Goal: Information Seeking & Learning: Learn about a topic

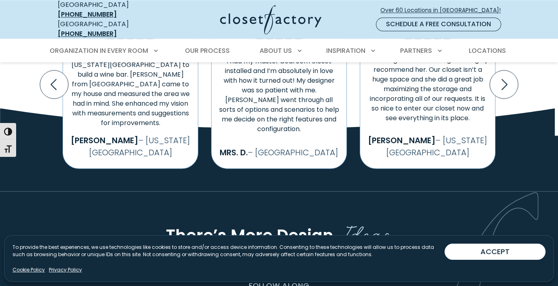
scroll to position [1250, 0]
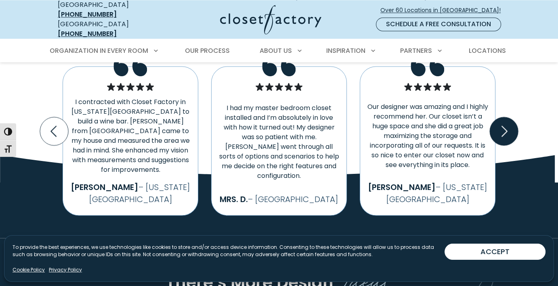
click at [504, 117] on icon "Next slide" at bounding box center [503, 131] width 28 height 28
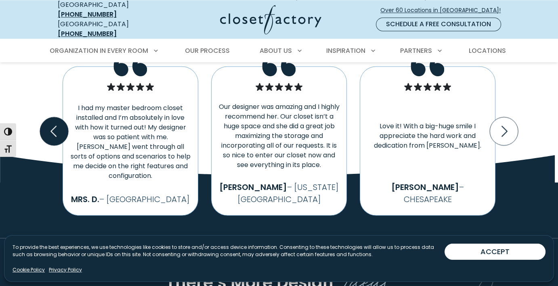
click at [52, 125] on icon "Previous slide" at bounding box center [53, 130] width 6 height 11
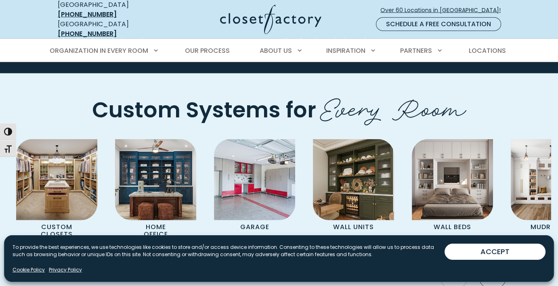
scroll to position [2115, 0]
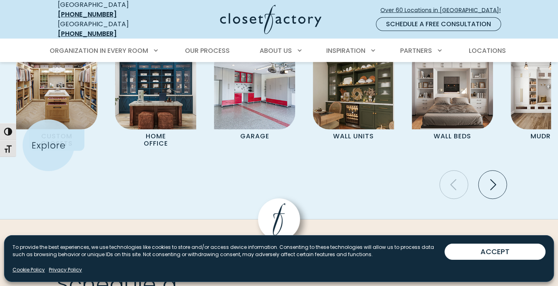
click at [48, 145] on div "Custom Closets Home Office Garage Wall Units Wall Beds Mudrooms Entertainment C…" at bounding box center [278, 120] width 543 height 145
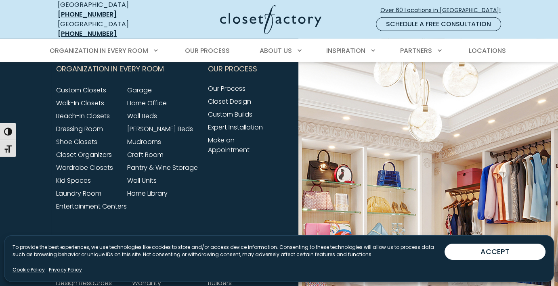
scroll to position [2596, 0]
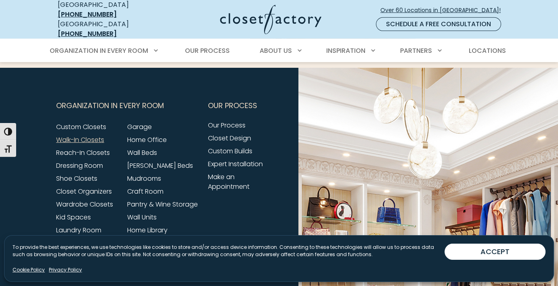
click at [93, 135] on link "Walk-In Closets" at bounding box center [80, 139] width 48 height 9
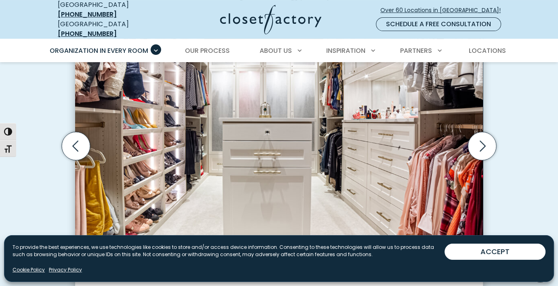
scroll to position [264, 0]
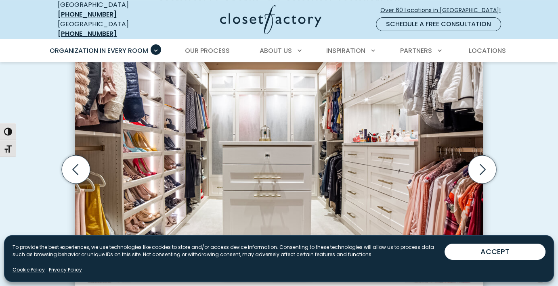
drag, startPoint x: 559, startPoint y: 19, endPoint x: 561, endPoint y: 42, distance: 23.1
click at [478, 155] on icon "Next slide" at bounding box center [482, 169] width 28 height 28
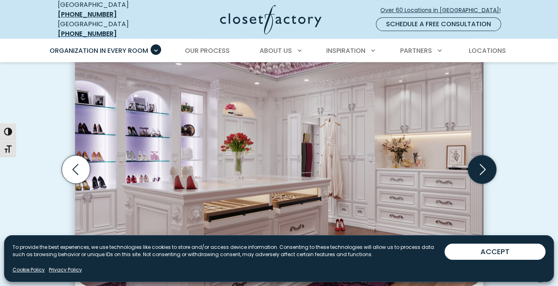
click at [478, 155] on icon "Next slide" at bounding box center [482, 169] width 28 height 28
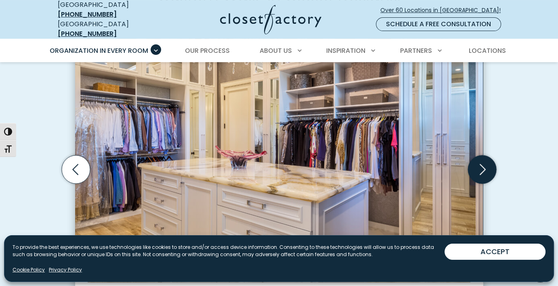
click at [482, 155] on icon "Next slide" at bounding box center [482, 169] width 28 height 28
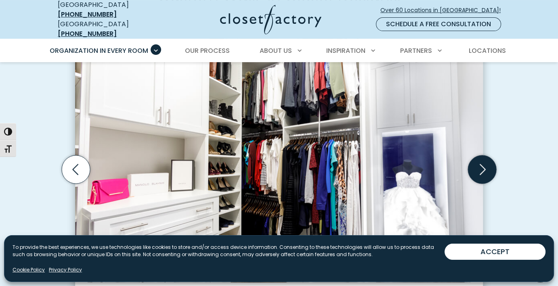
click at [482, 155] on icon "Next slide" at bounding box center [482, 169] width 28 height 28
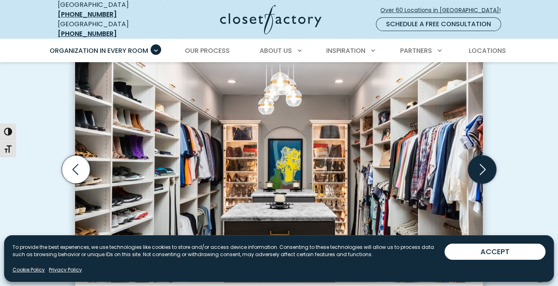
click at [482, 155] on icon "Next slide" at bounding box center [482, 169] width 28 height 28
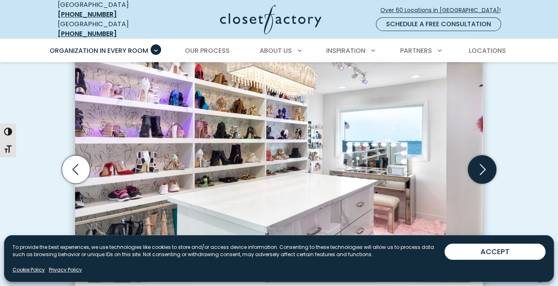
click at [482, 155] on icon "Next slide" at bounding box center [482, 169] width 28 height 28
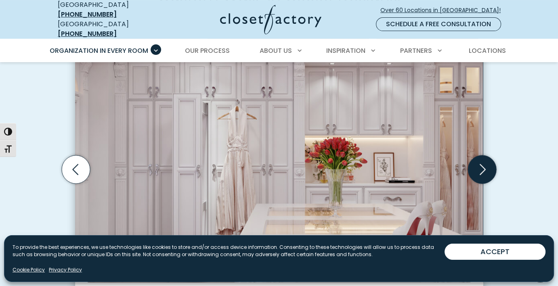
click at [482, 155] on icon "Next slide" at bounding box center [482, 169] width 28 height 28
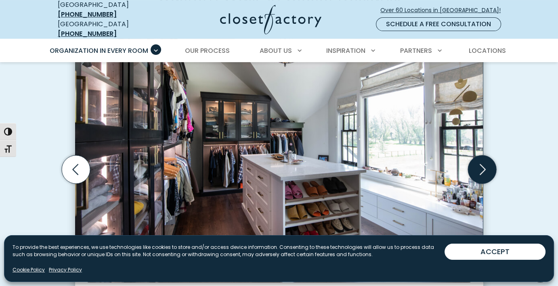
click at [482, 155] on icon "Next slide" at bounding box center [482, 169] width 28 height 28
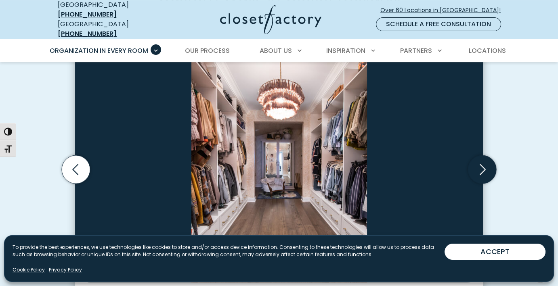
click at [482, 155] on icon "Next slide" at bounding box center [482, 169] width 28 height 28
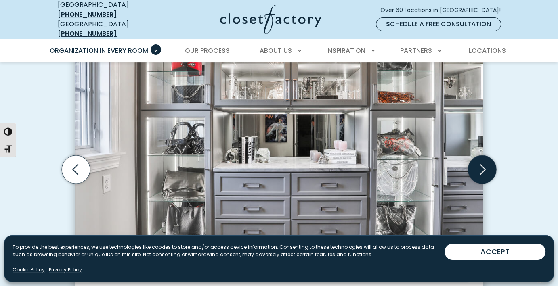
click at [482, 155] on icon "Next slide" at bounding box center [482, 169] width 28 height 28
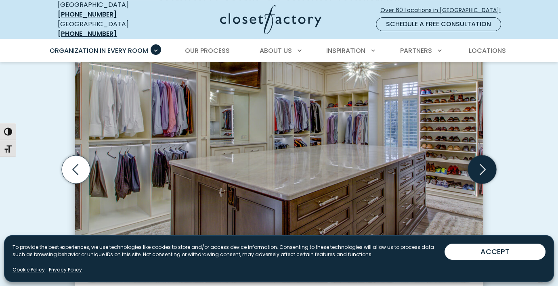
click at [482, 155] on icon "Next slide" at bounding box center [482, 169] width 28 height 28
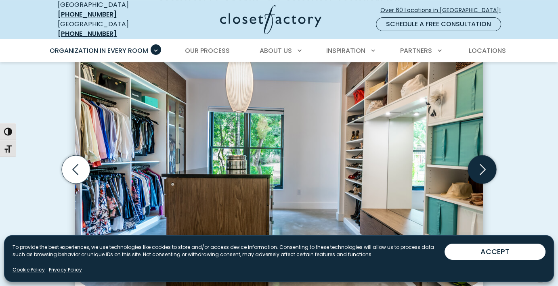
click at [482, 155] on icon "Next slide" at bounding box center [482, 169] width 28 height 28
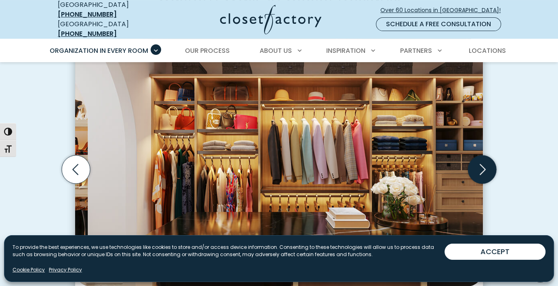
click at [482, 155] on icon "Next slide" at bounding box center [482, 169] width 28 height 28
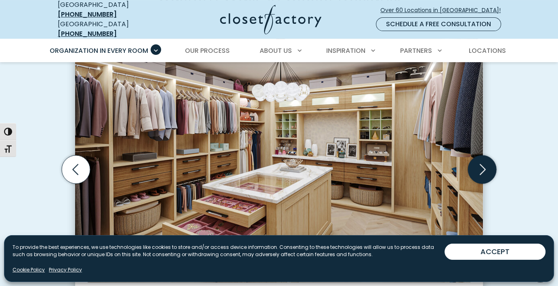
click at [482, 155] on icon "Next slide" at bounding box center [482, 169] width 28 height 28
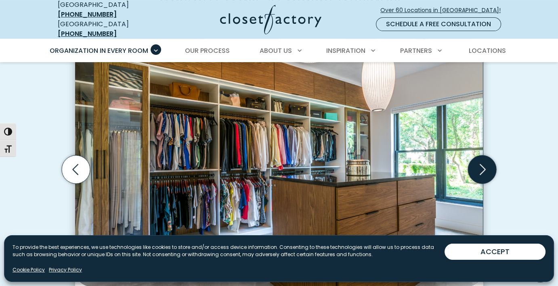
click at [482, 155] on icon "Next slide" at bounding box center [482, 169] width 28 height 28
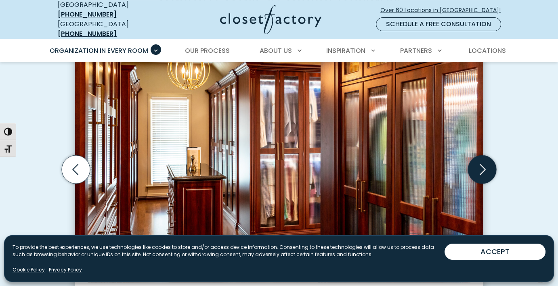
click at [482, 155] on icon "Next slide" at bounding box center [482, 169] width 28 height 28
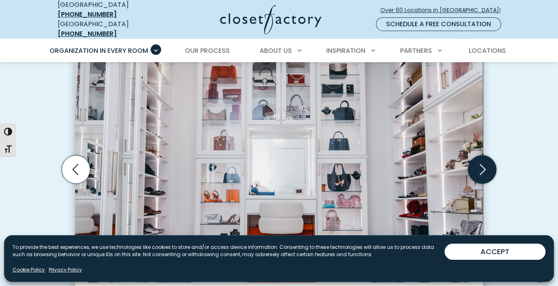
click at [482, 155] on icon "Next slide" at bounding box center [482, 169] width 28 height 28
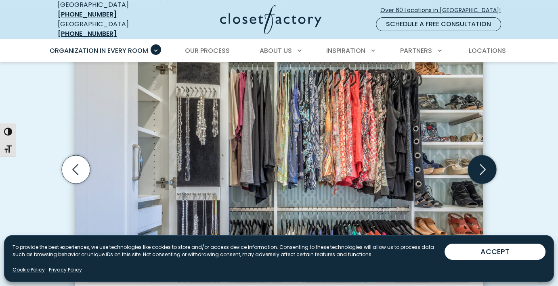
click at [481, 155] on icon "Next slide" at bounding box center [482, 169] width 28 height 28
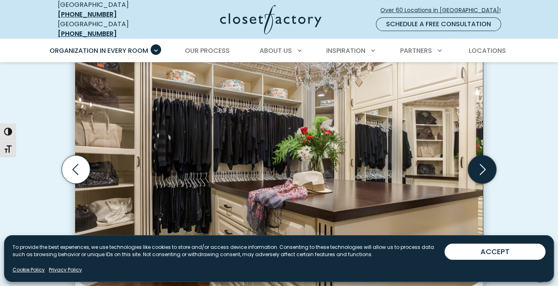
click at [481, 155] on icon "Next slide" at bounding box center [482, 169] width 28 height 28
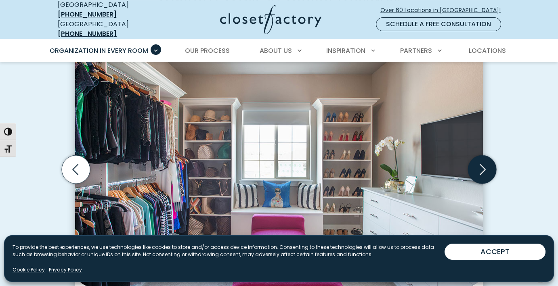
click at [481, 155] on icon "Next slide" at bounding box center [482, 169] width 28 height 28
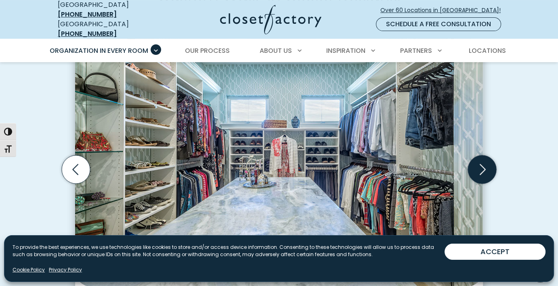
click at [481, 155] on icon "Next slide" at bounding box center [482, 169] width 28 height 28
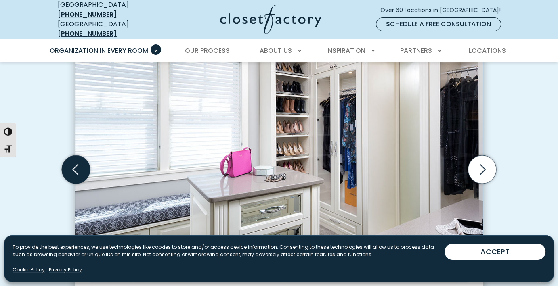
click at [77, 155] on icon "Previous slide" at bounding box center [76, 169] width 28 height 28
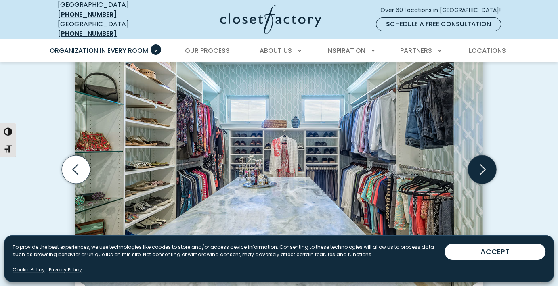
click at [482, 155] on icon "Next slide" at bounding box center [482, 169] width 28 height 28
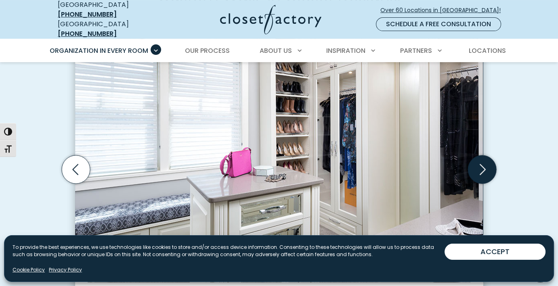
click at [483, 155] on icon "Next slide" at bounding box center [482, 169] width 28 height 28
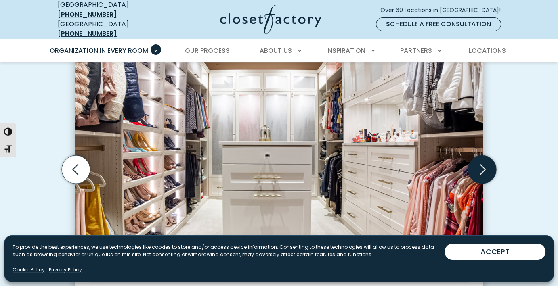
click at [483, 155] on icon "Next slide" at bounding box center [482, 169] width 28 height 28
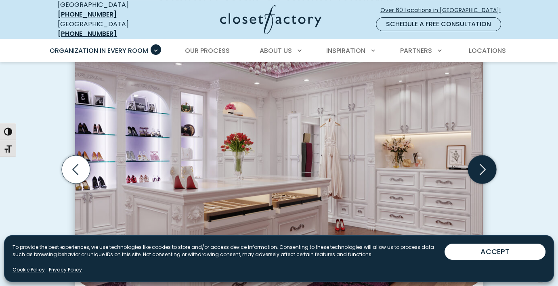
click at [483, 155] on icon "Next slide" at bounding box center [482, 169] width 28 height 28
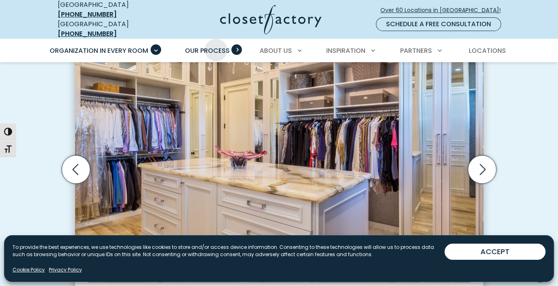
click at [216, 46] on span "Our Process" at bounding box center [207, 50] width 45 height 9
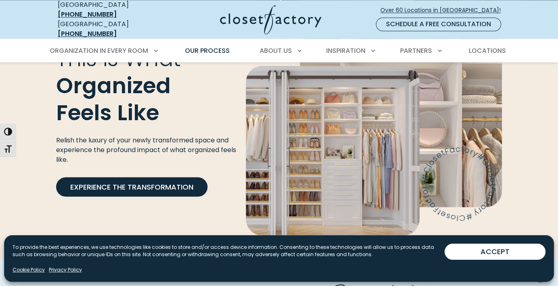
scroll to position [1433, 0]
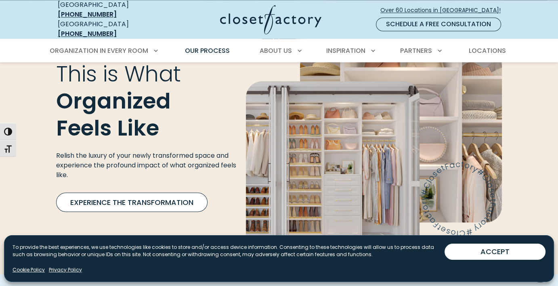
click at [123, 193] on link "Experience the Transformation" at bounding box center [131, 201] width 151 height 19
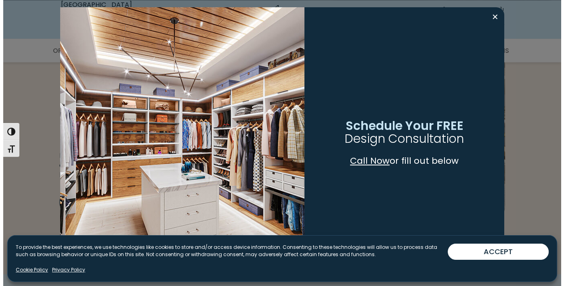
scroll to position [1433, 0]
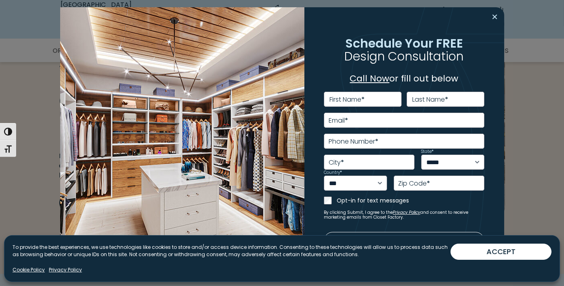
click at [489, 15] on button "Close modal" at bounding box center [495, 16] width 12 height 13
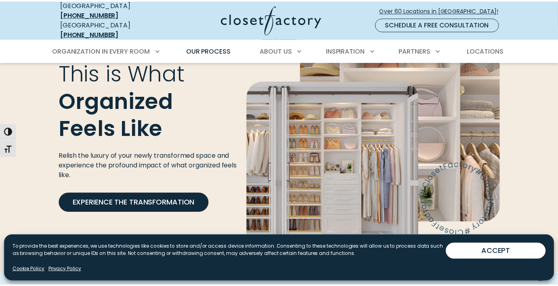
scroll to position [1433, 0]
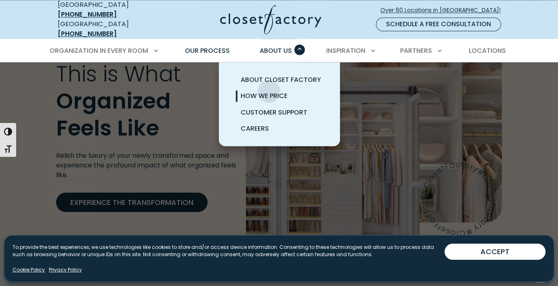
click at [269, 91] on span "How We Price" at bounding box center [263, 95] width 47 height 9
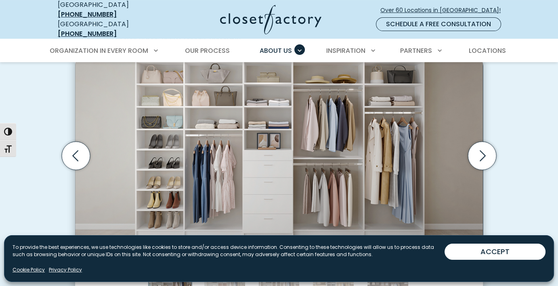
scroll to position [307, 0]
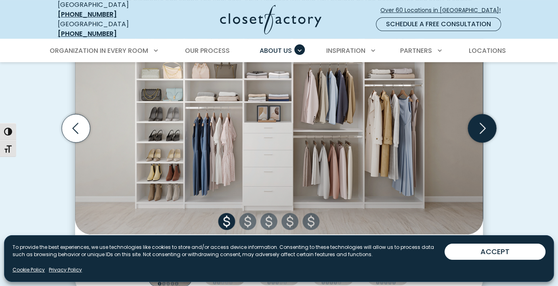
click at [482, 117] on icon "Next slide" at bounding box center [482, 128] width 28 height 28
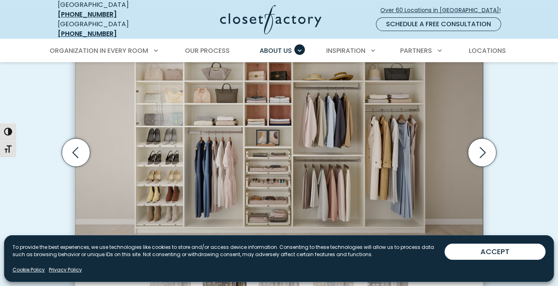
scroll to position [303, 0]
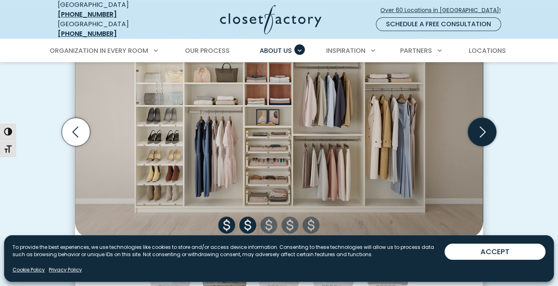
click at [478, 123] on icon "Next slide" at bounding box center [482, 132] width 28 height 28
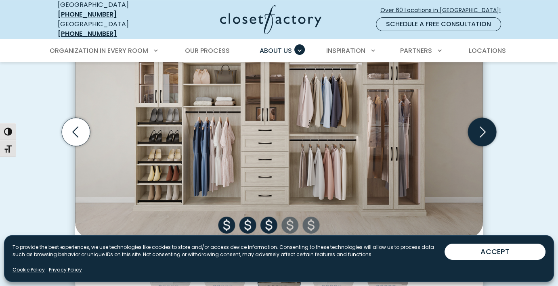
click at [478, 123] on icon "Next slide" at bounding box center [482, 132] width 28 height 28
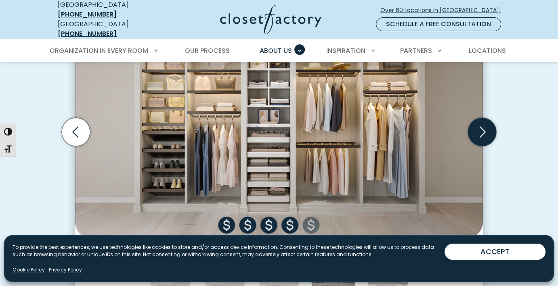
click at [478, 123] on icon "Next slide" at bounding box center [482, 132] width 28 height 28
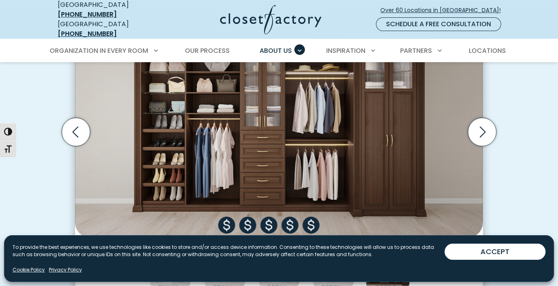
click at [225, 222] on img "Thumbnail Gallery" at bounding box center [278, 132] width 407 height 212
click at [227, 219] on img "Thumbnail Gallery" at bounding box center [278, 132] width 407 height 212
click at [71, 125] on icon "Previous slide" at bounding box center [76, 132] width 28 height 28
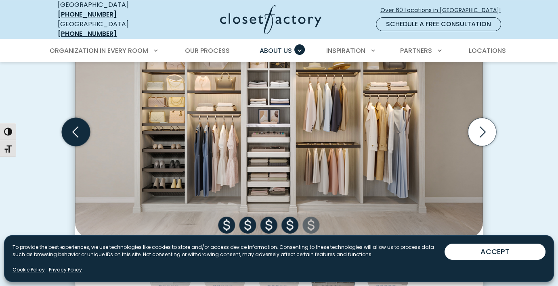
click at [71, 125] on icon "Previous slide" at bounding box center [76, 132] width 28 height 28
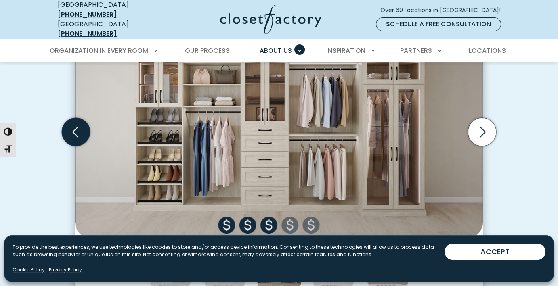
click at [71, 125] on icon "Previous slide" at bounding box center [76, 132] width 28 height 28
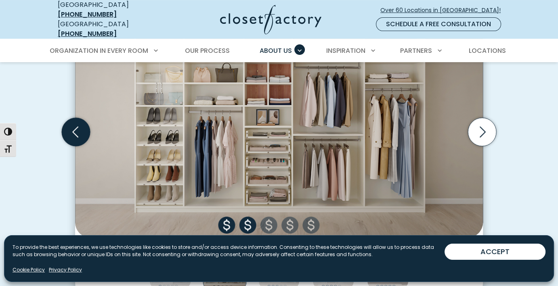
click at [71, 125] on icon "Previous slide" at bounding box center [76, 132] width 28 height 28
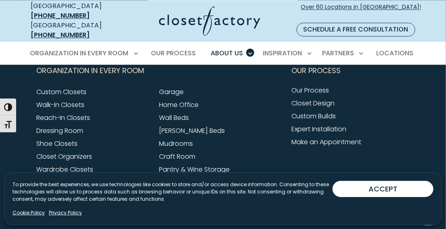
scroll to position [1571, 0]
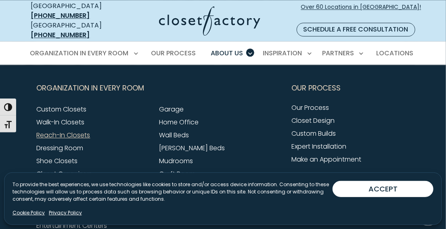
click at [74, 130] on link "Reach-In Closets" at bounding box center [64, 134] width 54 height 9
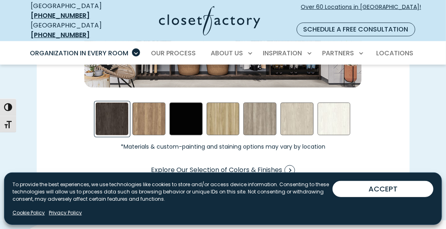
scroll to position [1165, 0]
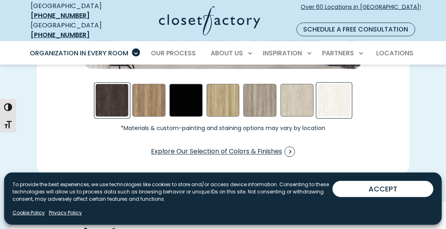
click at [329, 96] on div "Winter Fun Swatch" at bounding box center [333, 100] width 33 height 33
click at [294, 146] on span "Swatch Grid" at bounding box center [293, 151] width 10 height 10
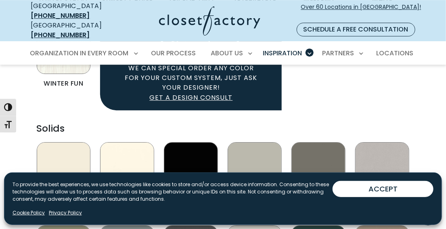
scroll to position [728, 0]
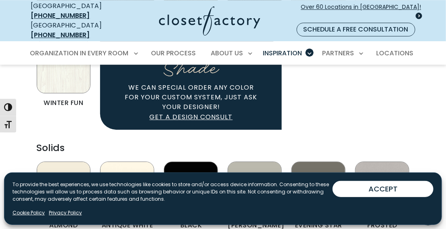
click at [357, 4] on span "Over 60 Locations in [GEOGRAPHIC_DATA]!" at bounding box center [361, 11] width 120 height 17
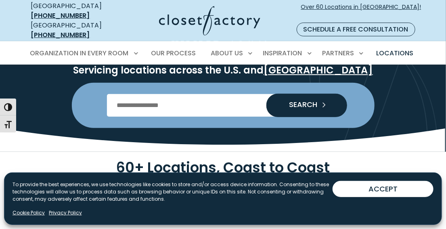
scroll to position [96, 0]
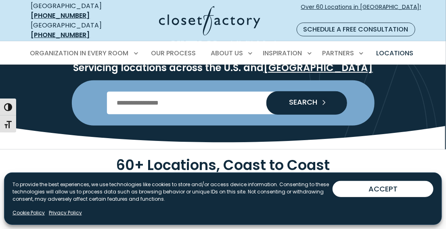
click at [119, 94] on input "Enter Postal Code" at bounding box center [223, 103] width 232 height 23
type input "*****"
click at [313, 98] on span "SEARCH" at bounding box center [300, 101] width 35 height 7
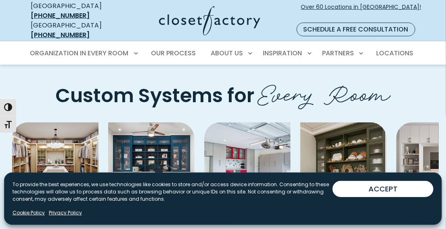
scroll to position [2176, 0]
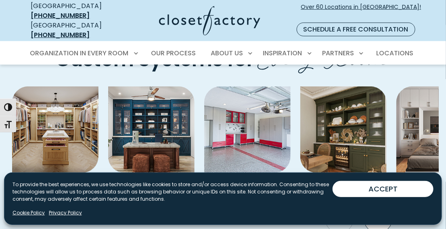
click at [382, 205] on icon "Next slide" at bounding box center [378, 219] width 28 height 28
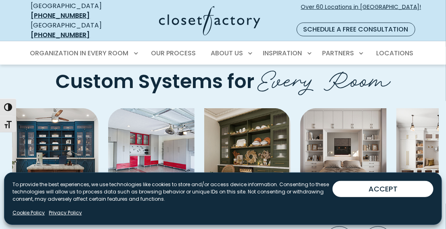
scroll to position [2185, 0]
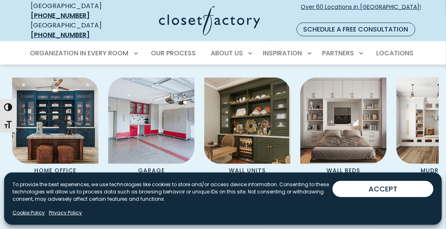
click at [382, 196] on icon "Next slide" at bounding box center [378, 210] width 28 height 28
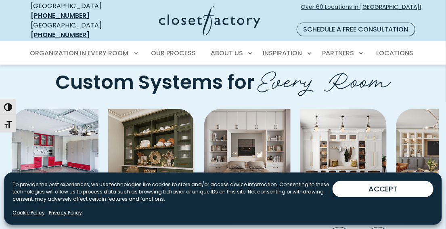
scroll to position [2204, 0]
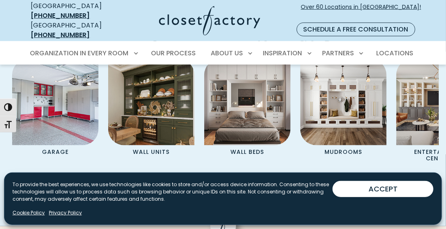
click at [379, 177] on icon "Next slide" at bounding box center [378, 191] width 28 height 28
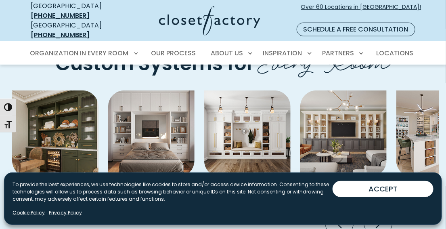
scroll to position [2176, 0]
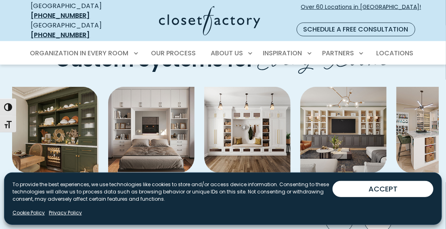
click at [378, 205] on icon "Next slide" at bounding box center [378, 219] width 28 height 28
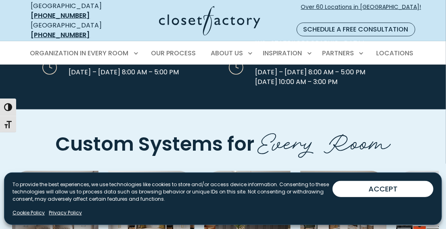
scroll to position [2118, 0]
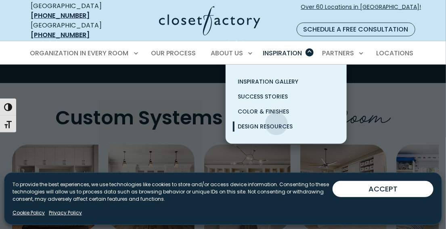
click at [276, 122] on span "Design Resources" at bounding box center [265, 126] width 55 height 8
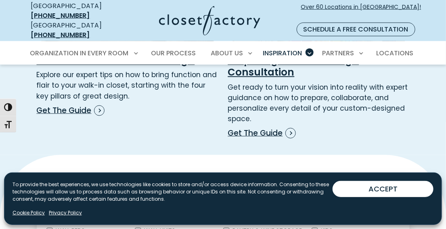
scroll to position [294, 0]
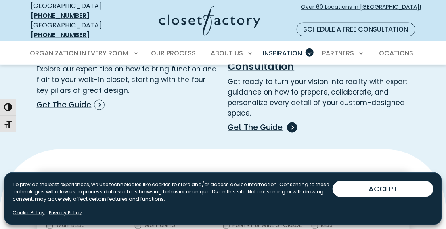
click at [293, 122] on span "Featured Download Guide and Posts" at bounding box center [292, 127] width 10 height 10
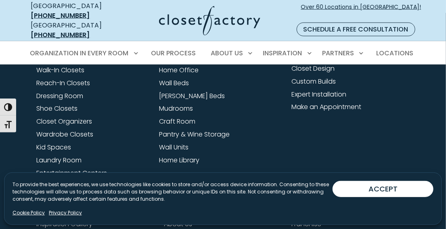
scroll to position [391, 0]
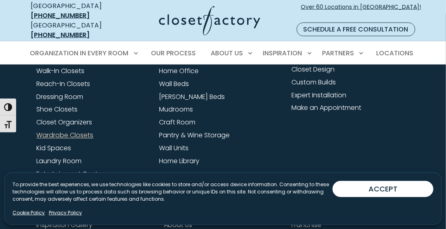
click at [85, 131] on link "Wardrobe Closets" at bounding box center [65, 135] width 57 height 9
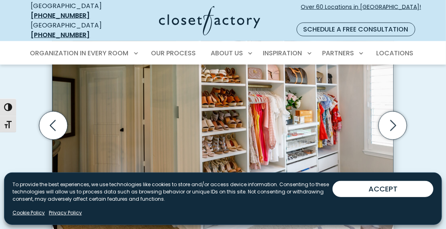
scroll to position [297, 0]
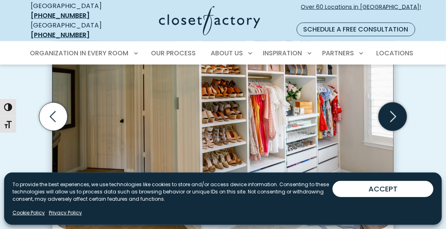
click at [386, 105] on icon "Next slide" at bounding box center [392, 116] width 28 height 28
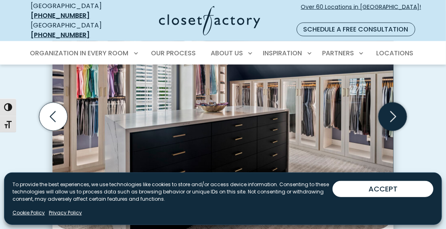
click at [393, 103] on icon "Next slide" at bounding box center [392, 116] width 28 height 28
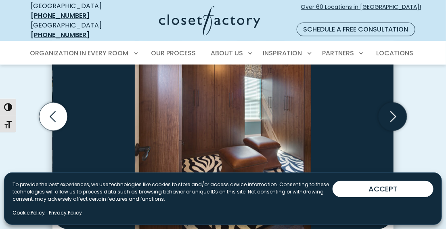
click at [393, 103] on icon "Next slide" at bounding box center [392, 116] width 28 height 28
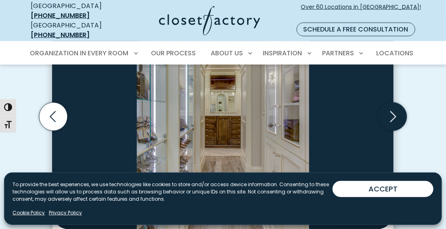
click at [394, 104] on icon "Next slide" at bounding box center [392, 116] width 28 height 28
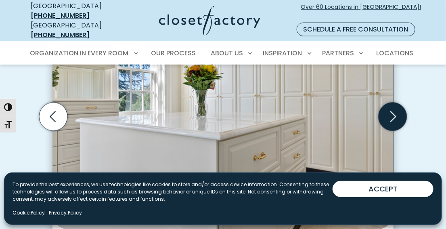
click at [392, 106] on icon "Next slide" at bounding box center [392, 116] width 28 height 28
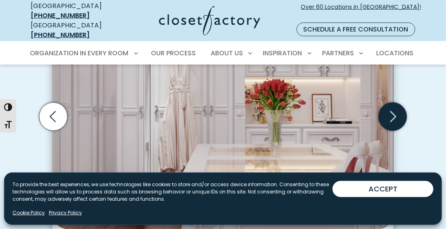
click at [392, 106] on icon "Next slide" at bounding box center [392, 116] width 28 height 28
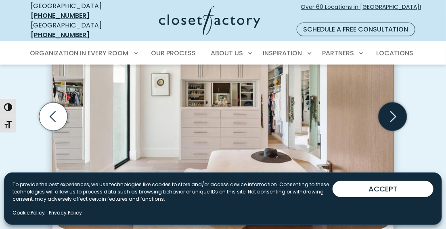
click at [392, 106] on icon "Next slide" at bounding box center [392, 116] width 28 height 28
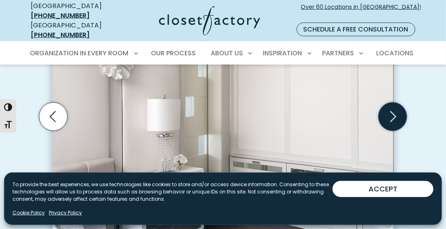
click at [392, 106] on icon "Next slide" at bounding box center [392, 116] width 28 height 28
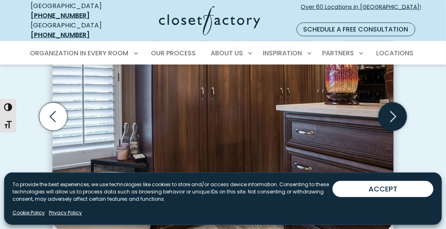
click at [392, 106] on icon "Next slide" at bounding box center [392, 116] width 28 height 28
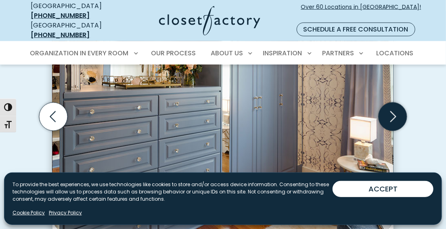
click at [392, 106] on icon "Next slide" at bounding box center [392, 116] width 28 height 28
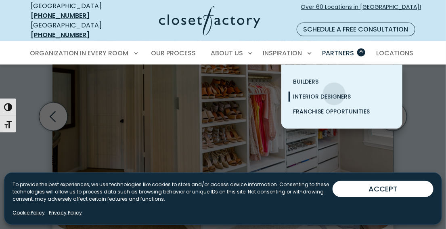
click at [334, 92] on span "Interior Designers" at bounding box center [322, 96] width 58 height 8
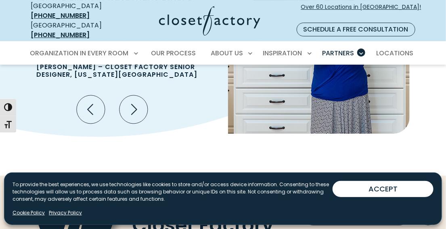
scroll to position [1882, 0]
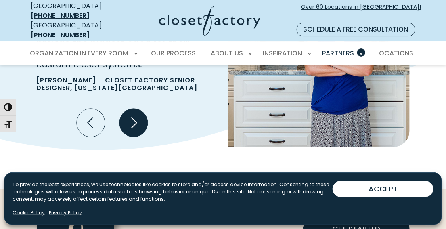
click at [141, 109] on icon "Next slide" at bounding box center [133, 123] width 28 height 28
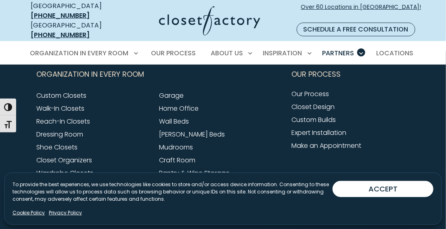
scroll to position [2122, 0]
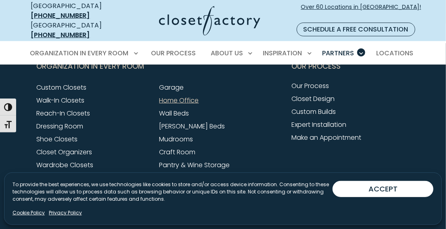
click at [185, 96] on link "Home Office" at bounding box center [179, 100] width 40 height 9
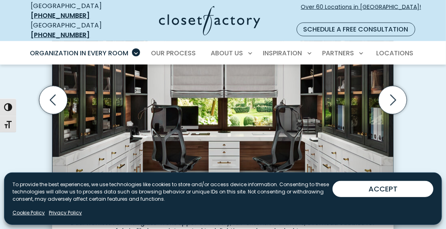
scroll to position [320, 0]
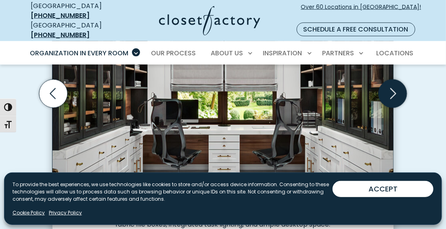
click at [395, 80] on icon "Next slide" at bounding box center [392, 93] width 28 height 28
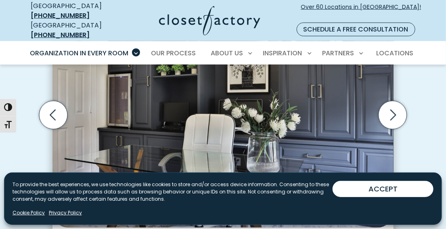
scroll to position [318, 0]
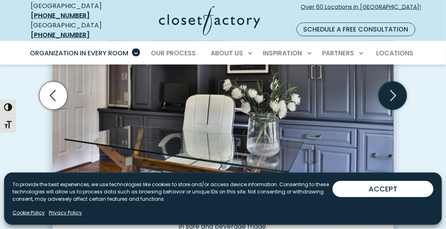
click at [391, 89] on icon "Next slide" at bounding box center [392, 95] width 28 height 28
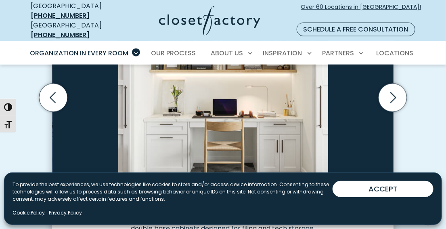
scroll to position [290, 0]
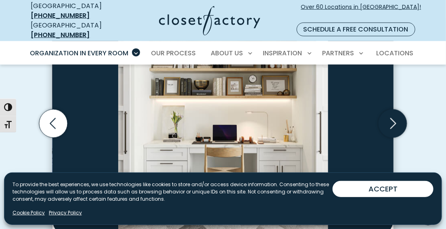
click at [395, 109] on icon "Next slide" at bounding box center [392, 123] width 28 height 28
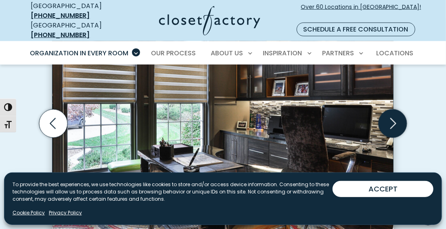
click at [397, 114] on icon "Next slide" at bounding box center [392, 123] width 28 height 28
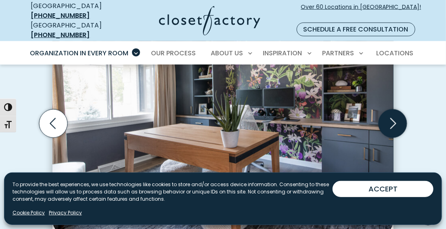
click at [395, 111] on icon "Next slide" at bounding box center [392, 123] width 28 height 28
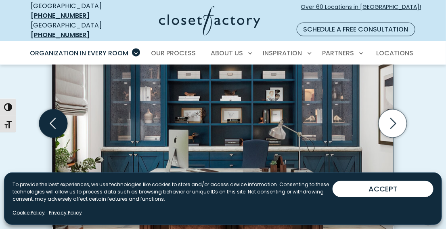
click at [50, 118] on icon "Previous slide" at bounding box center [53, 123] width 6 height 11
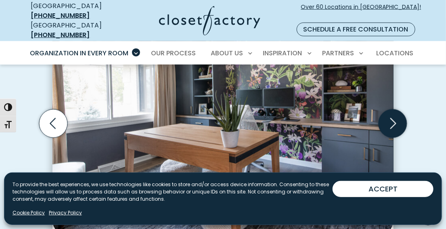
click at [394, 114] on icon "Next slide" at bounding box center [392, 123] width 28 height 28
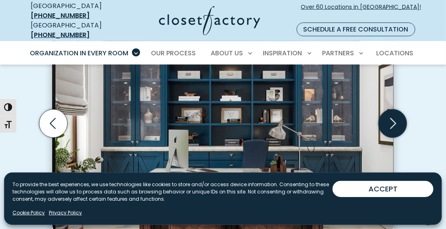
click at [394, 114] on icon "Next slide" at bounding box center [392, 123] width 28 height 28
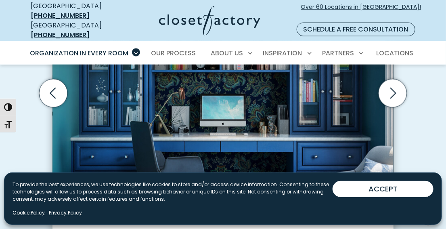
scroll to position [294, 0]
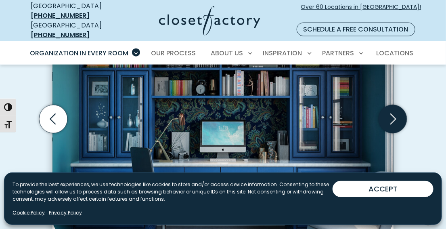
click at [389, 107] on icon "Next slide" at bounding box center [392, 119] width 28 height 28
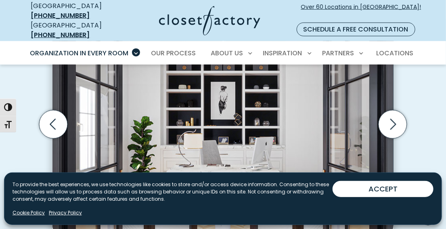
scroll to position [241, 0]
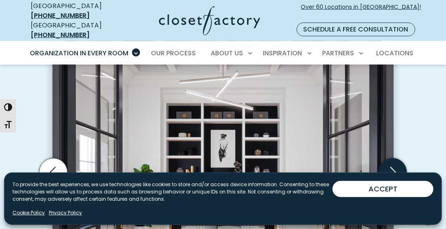
click at [394, 159] on icon "Next slide" at bounding box center [392, 172] width 28 height 28
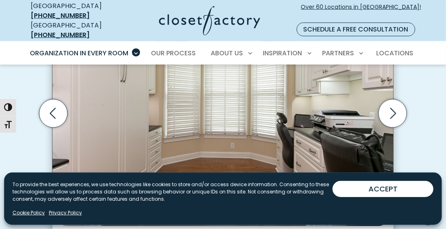
scroll to position [255, 0]
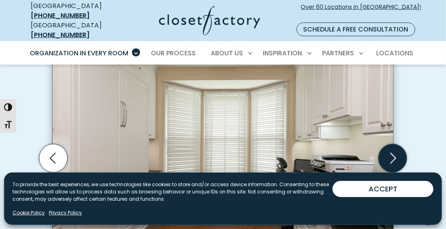
click at [394, 144] on icon "Next slide" at bounding box center [392, 158] width 28 height 28
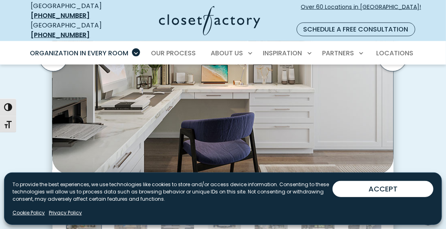
scroll to position [295, 0]
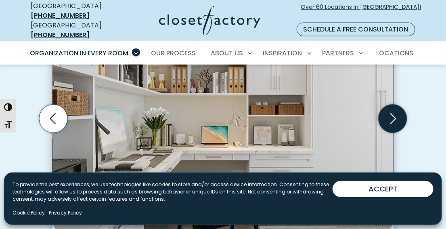
click at [393, 106] on icon "Next slide" at bounding box center [392, 118] width 28 height 28
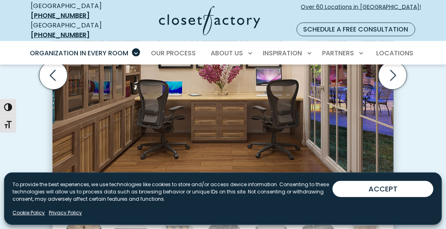
scroll to position [283, 0]
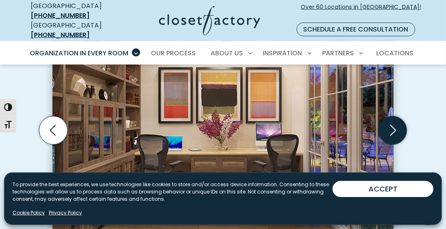
click at [391, 122] on icon "Next slide" at bounding box center [392, 130] width 28 height 28
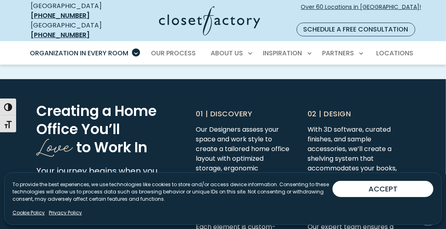
scroll to position [1940, 0]
